Goal: Information Seeking & Learning: Find specific fact

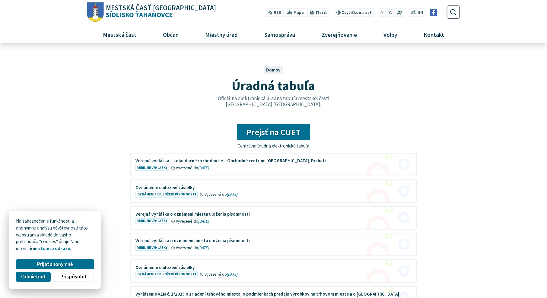
click at [191, 161] on figure at bounding box center [274, 165] width 286 height 22
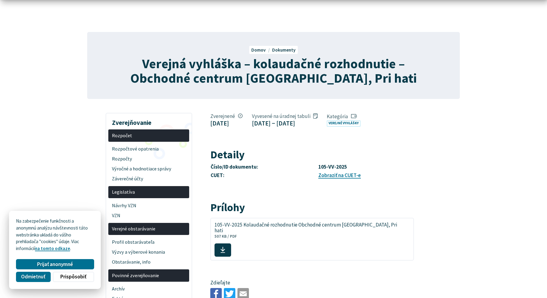
scroll to position [30, 0]
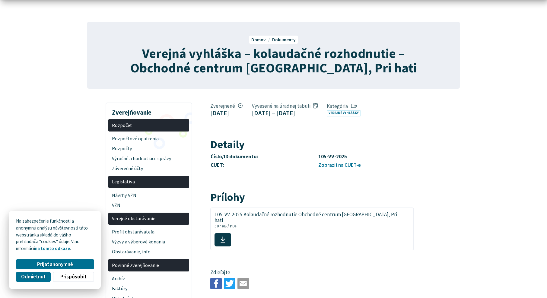
click at [263, 223] on span "105-VV-2025 Kolaudačné rozhodnutie Obchodné centrum Košice, Pri hati" at bounding box center [309, 217] width 189 height 11
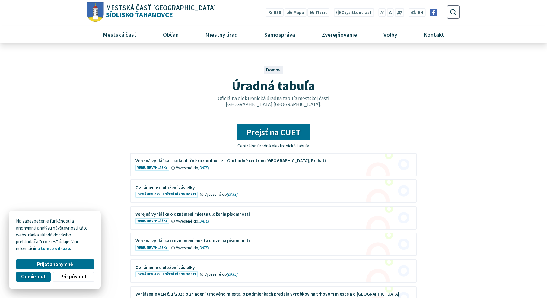
click at [156, 165] on figure at bounding box center [274, 165] width 286 height 22
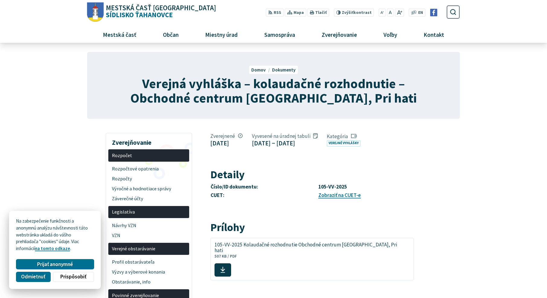
click at [337, 199] on link "Zobraziť na CUET-e" at bounding box center [339, 195] width 43 height 7
